Goal: Transaction & Acquisition: Purchase product/service

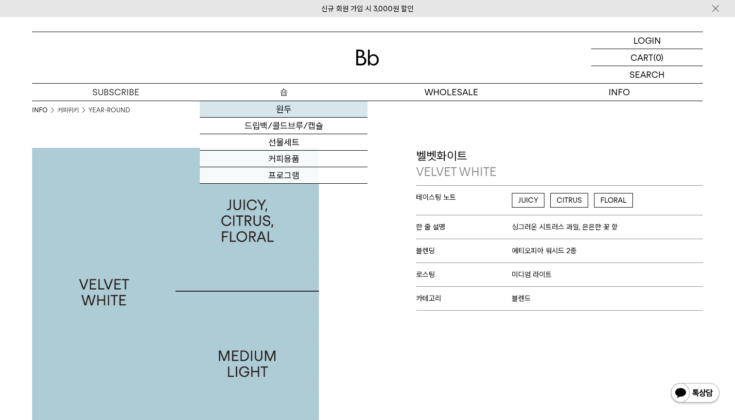
click at [282, 109] on link "원두" at bounding box center [284, 109] width 168 height 17
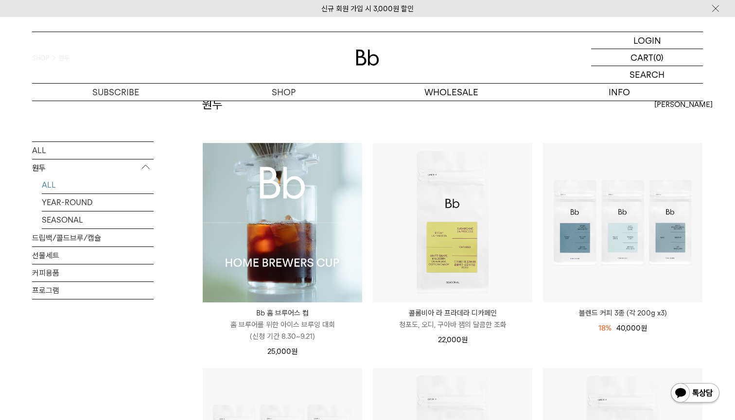
scroll to position [68, 0]
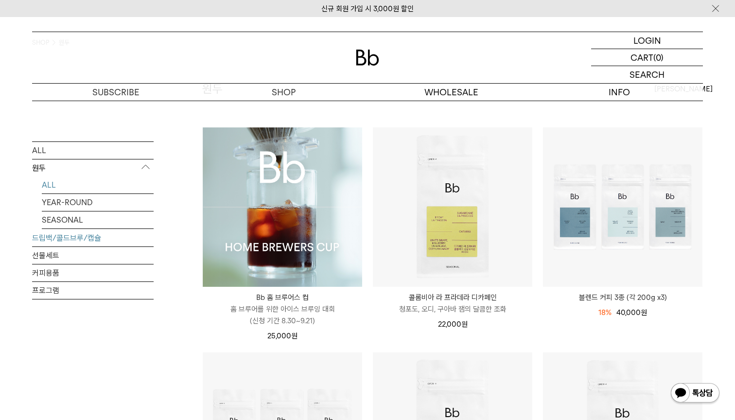
click at [90, 242] on link "드립백/콜드브루/캡슐" at bounding box center [93, 237] width 122 height 17
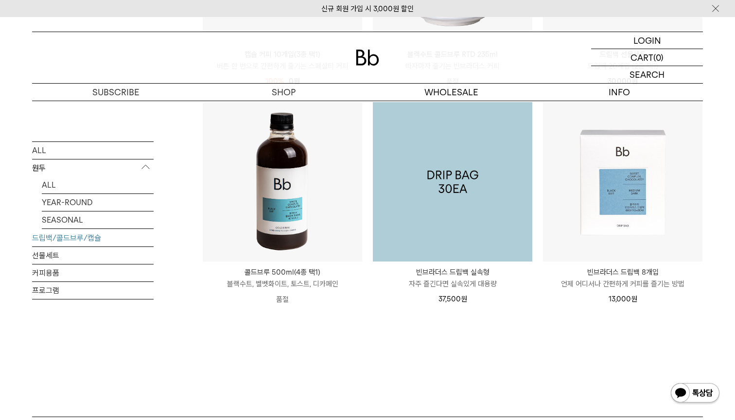
scroll to position [408, 0]
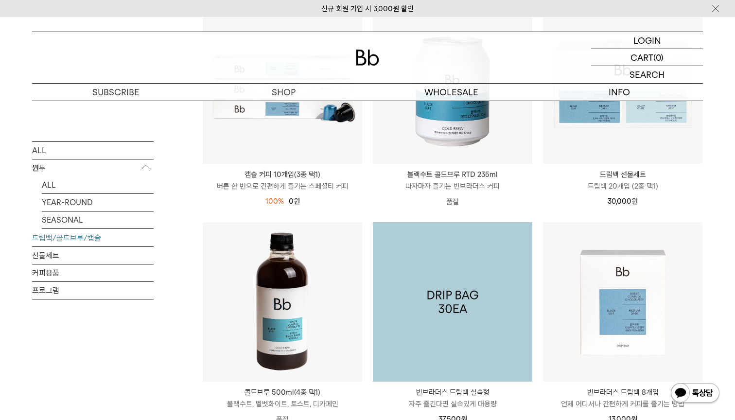
click at [427, 231] on img at bounding box center [452, 301] width 159 height 159
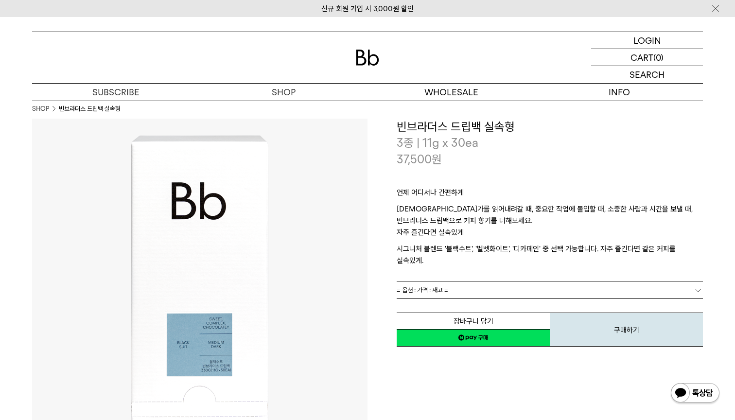
scroll to position [1, 0]
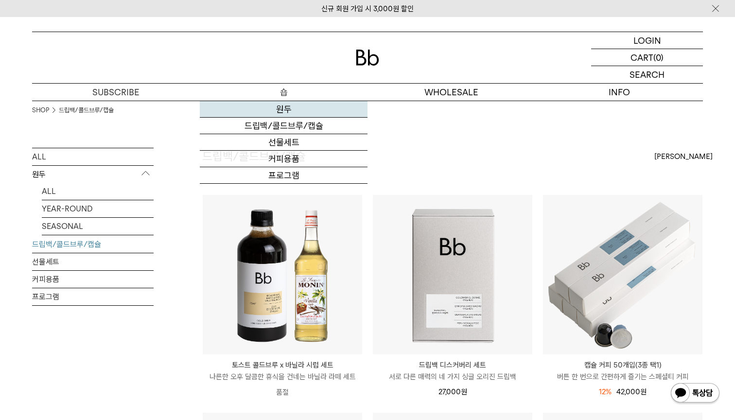
click at [291, 109] on link "원두" at bounding box center [284, 109] width 168 height 17
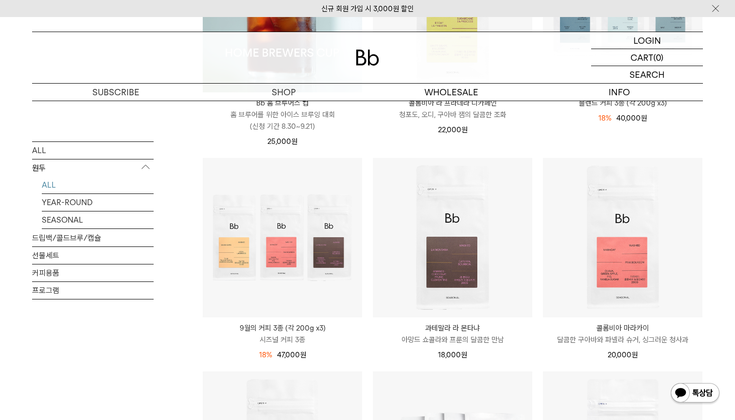
scroll to position [263, 0]
click at [538, 277] on li "콜롬비아 마라카이 COLOMBIA MARACAY 달콤한 구아바와 파넬라 슈거, 싱그러운 청사과 20,000 원" at bounding box center [623, 263] width 170 height 213
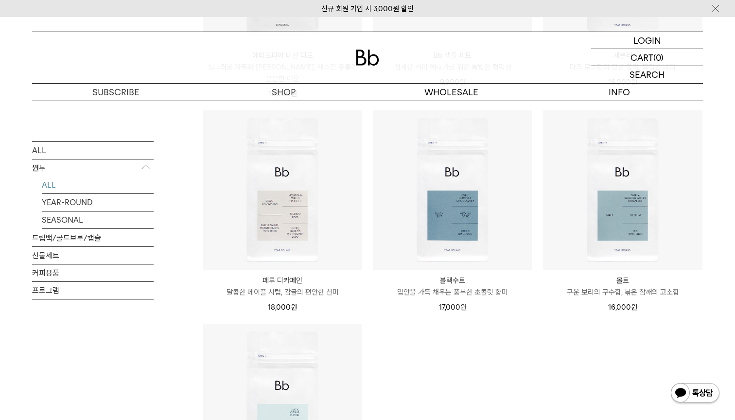
scroll to position [743, 0]
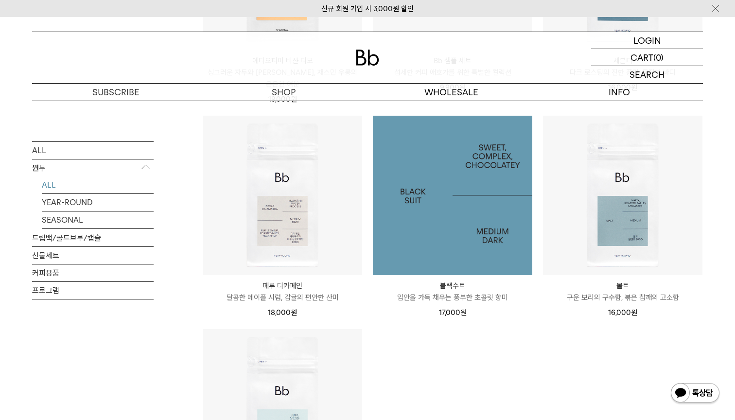
click at [444, 218] on img at bounding box center [452, 195] width 159 height 159
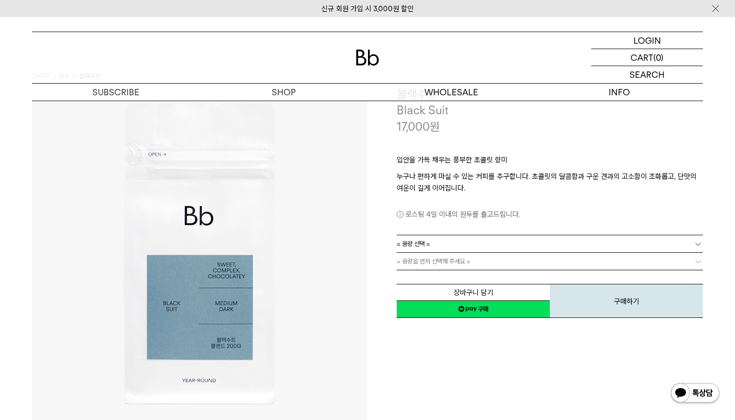
scroll to position [41, 0]
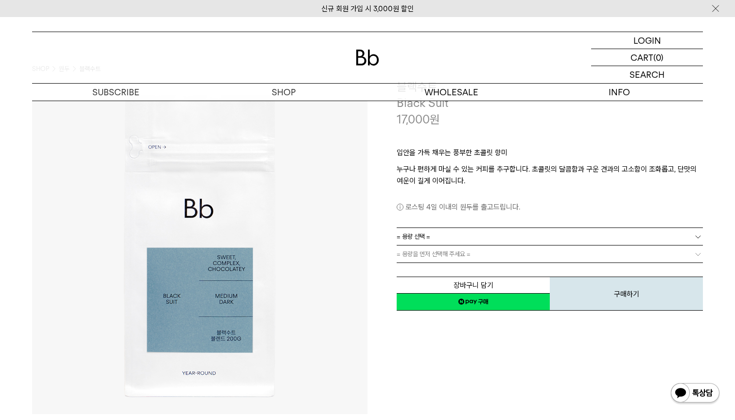
click at [446, 232] on link "= 용량 선택 =" at bounding box center [550, 236] width 306 height 17
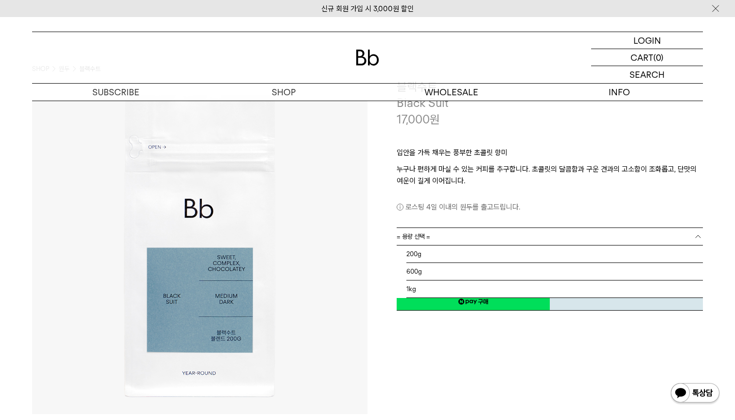
click at [474, 198] on div "로스팅 4일 이내의 원두를 출고드립니다." at bounding box center [550, 200] width 306 height 26
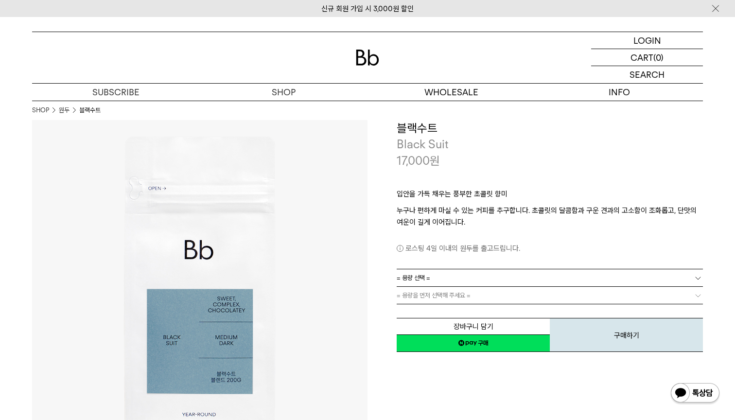
scroll to position [0, 0]
